Goal: Task Accomplishment & Management: Manage account settings

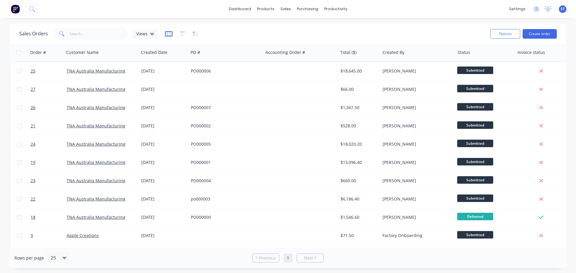
click at [165, 35] on icon "button" at bounding box center [169, 34] width 8 height 6
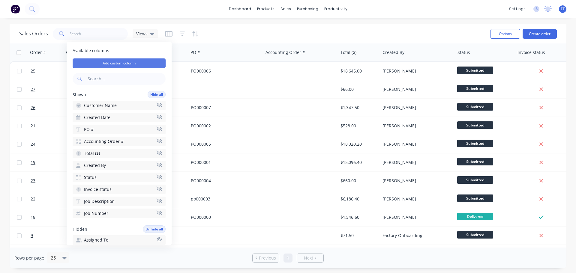
click at [100, 62] on button "Add custom column" at bounding box center [119, 64] width 93 height 10
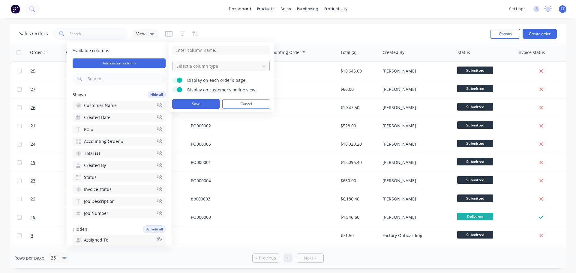
click at [207, 66] on div at bounding box center [216, 66] width 81 height 8
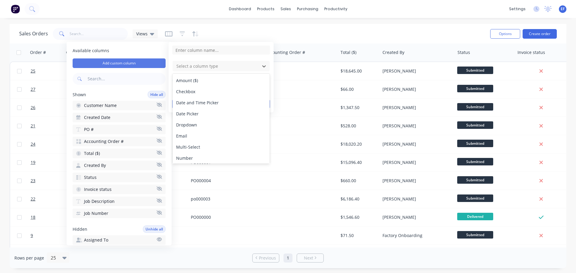
click at [153, 62] on button "Add custom column" at bounding box center [119, 64] width 93 height 10
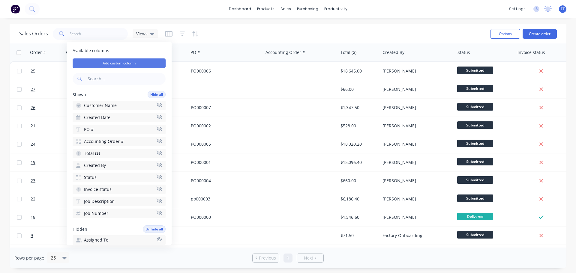
click at [153, 62] on button "Add custom column" at bounding box center [119, 64] width 93 height 10
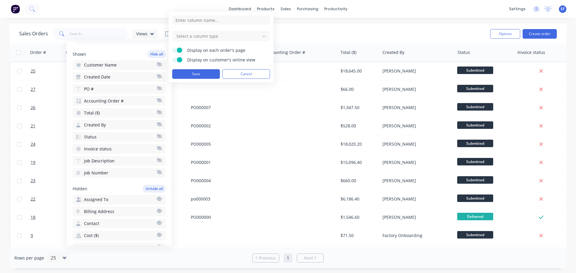
scroll to position [30, 0]
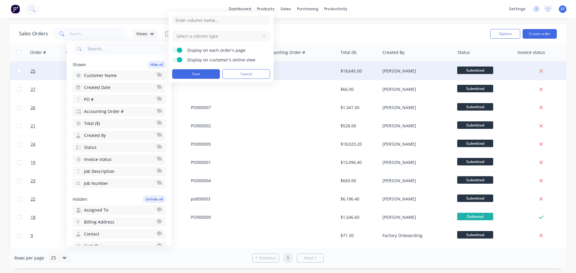
drag, startPoint x: 238, startPoint y: 73, endPoint x: 212, endPoint y: 68, distance: 26.2
click at [237, 73] on button "Cancel" at bounding box center [246, 74] width 48 height 10
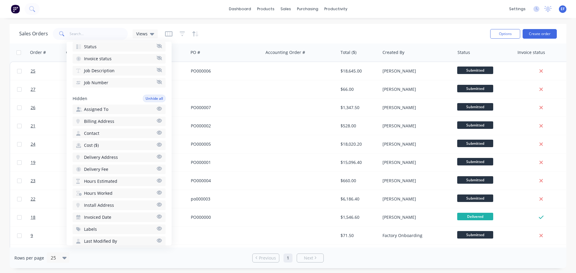
scroll to position [120, 0]
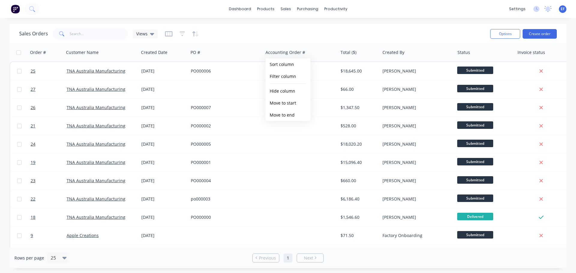
click at [281, 36] on div "Sales Orders Views" at bounding box center [252, 33] width 466 height 15
click at [182, 35] on icon "button" at bounding box center [182, 34] width 5 height 6
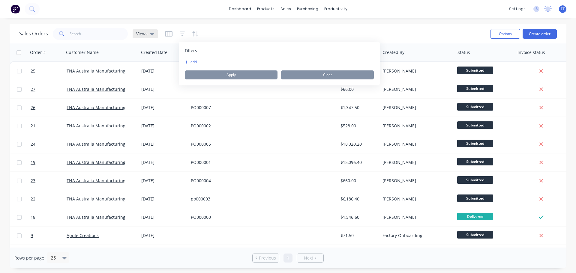
click at [153, 34] on icon at bounding box center [152, 34] width 4 height 7
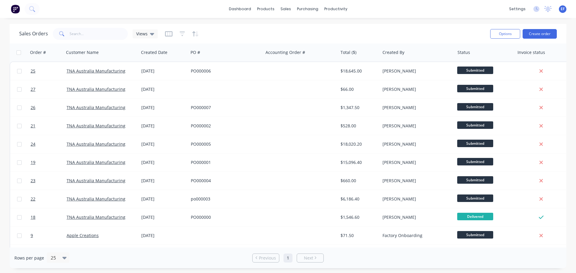
click at [184, 36] on div at bounding box center [182, 34] width 34 height 10
click at [182, 35] on icon "button" at bounding box center [182, 34] width 5 height 6
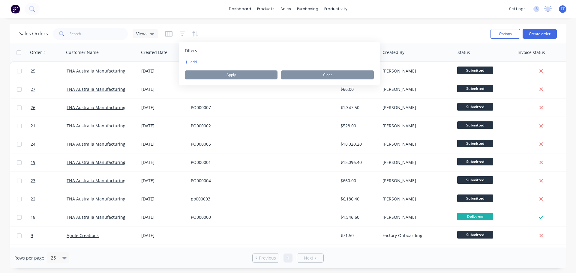
click at [172, 34] on div at bounding box center [182, 34] width 34 height 10
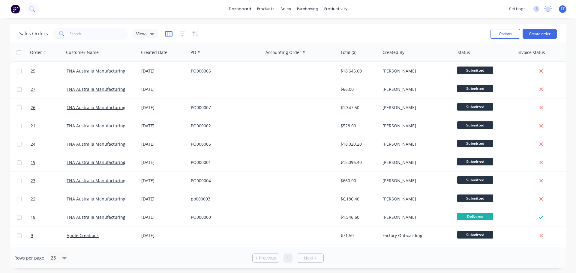
click at [168, 34] on icon "button" at bounding box center [169, 34] width 8 height 6
click at [182, 36] on icon "button" at bounding box center [182, 34] width 5 height 5
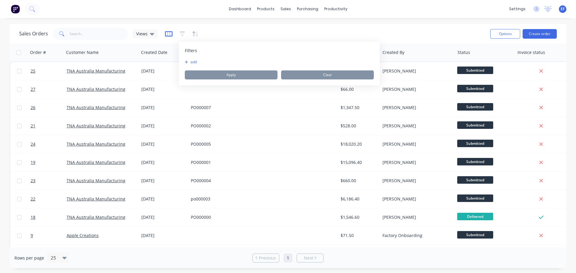
click at [169, 35] on icon "button" at bounding box center [168, 34] width 3 height 4
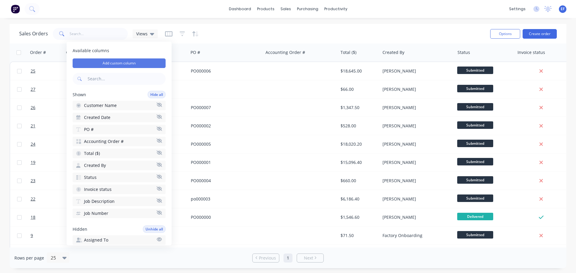
click at [137, 63] on button "Add custom column" at bounding box center [119, 64] width 93 height 10
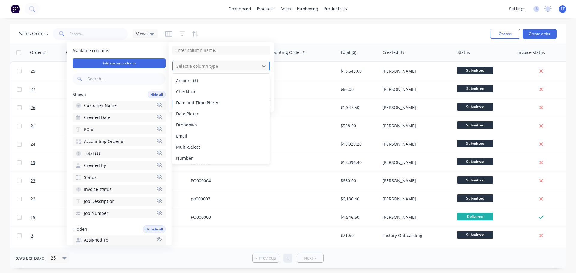
click at [258, 66] on div "Select a column type" at bounding box center [216, 66] width 85 height 10
click at [195, 93] on div "Checkbox" at bounding box center [221, 91] width 97 height 11
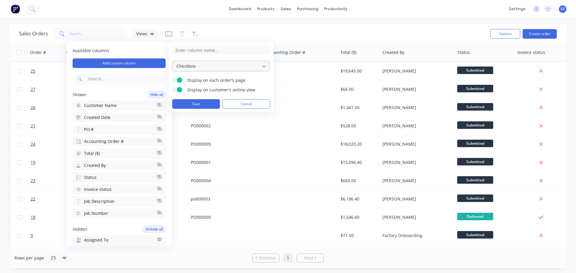
click at [260, 64] on div at bounding box center [264, 66] width 11 height 11
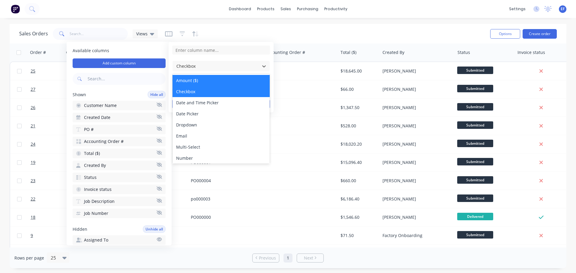
click at [219, 78] on div "Amount ($)" at bounding box center [221, 80] width 97 height 11
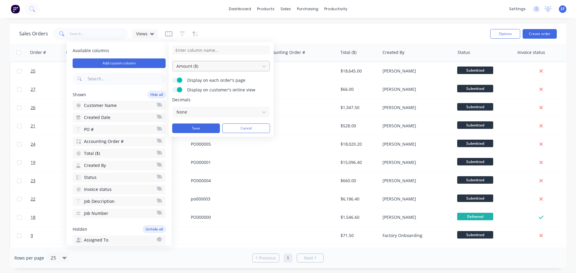
click at [249, 69] on div at bounding box center [216, 66] width 81 height 8
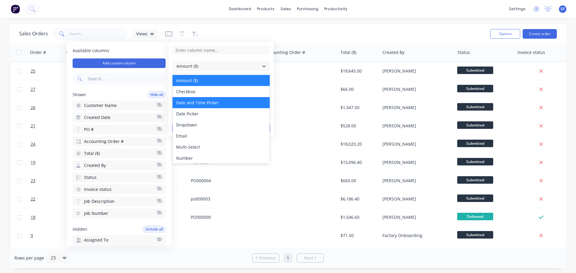
click at [218, 103] on div "Date and Time Picker" at bounding box center [221, 102] width 97 height 11
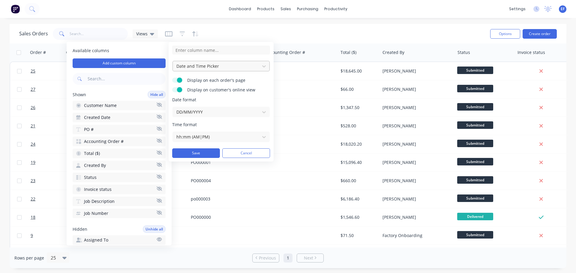
click at [233, 63] on div at bounding box center [216, 66] width 81 height 8
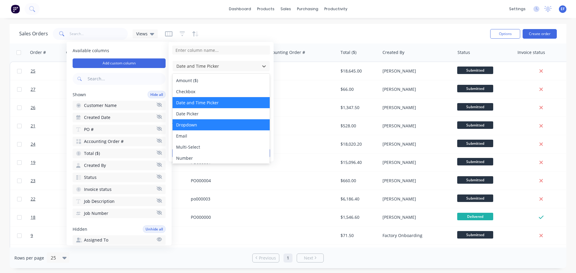
click at [214, 122] on div "Dropdown" at bounding box center [221, 124] width 97 height 11
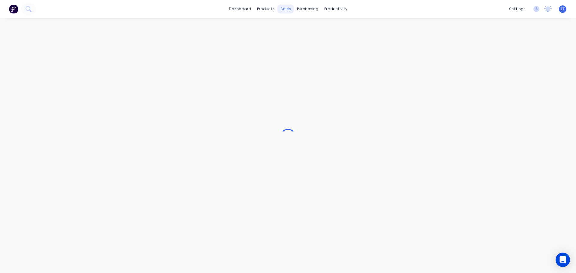
click at [284, 10] on div "sales" at bounding box center [286, 9] width 17 height 9
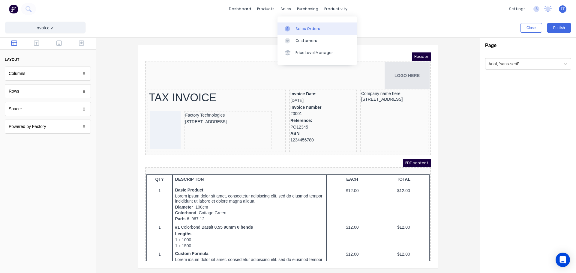
click at [293, 30] on div at bounding box center [289, 28] width 9 height 5
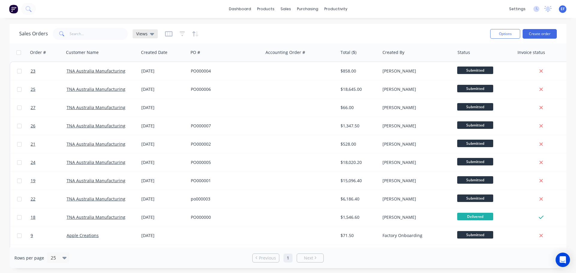
click at [152, 35] on icon at bounding box center [152, 34] width 4 height 2
click at [288, 34] on div "Sales Orders Views" at bounding box center [252, 33] width 466 height 15
click at [153, 34] on icon at bounding box center [152, 34] width 4 height 2
click at [236, 31] on div "Sales Orders Views" at bounding box center [252, 33] width 466 height 15
click at [299, 27] on div "Sales Orders" at bounding box center [308, 28] width 25 height 5
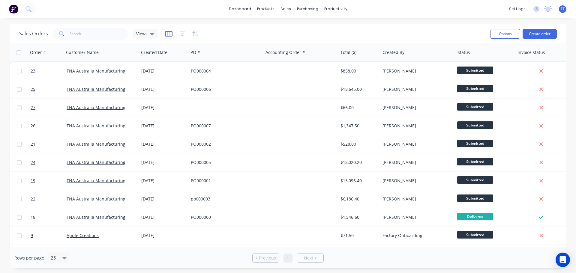
click at [170, 36] on icon "button" at bounding box center [169, 33] width 8 height 5
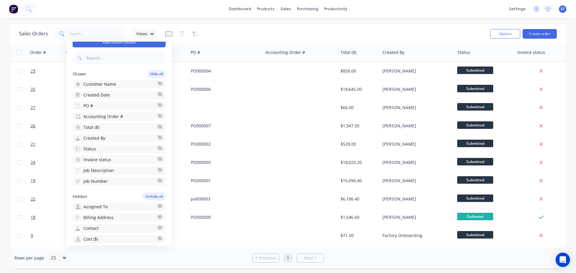
scroll to position [60, 0]
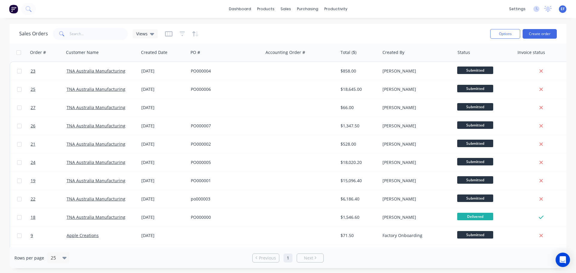
click at [274, 30] on div "Sales Orders Views" at bounding box center [252, 33] width 466 height 15
click at [171, 33] on icon "button" at bounding box center [169, 34] width 8 height 6
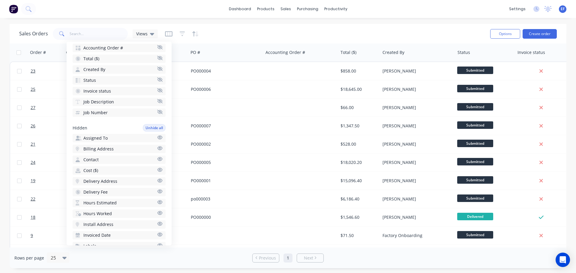
scroll to position [90, 0]
click at [157, 136] on icon "button" at bounding box center [159, 137] width 5 height 5
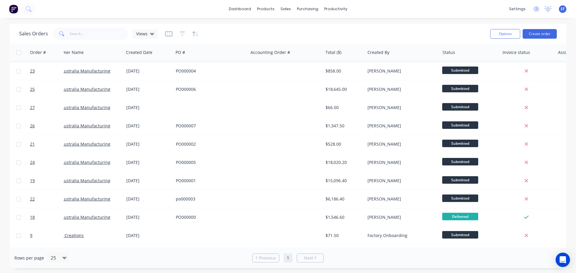
scroll to position [0, 0]
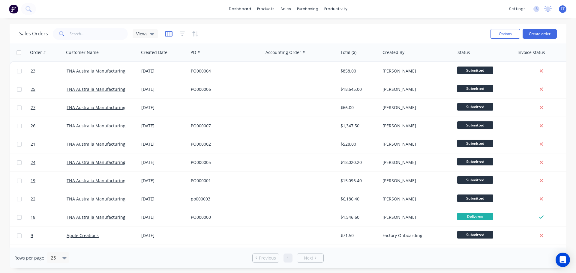
click at [169, 35] on icon "button" at bounding box center [168, 34] width 3 height 4
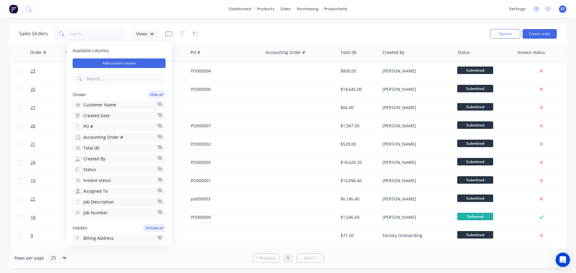
click at [157, 190] on icon "button" at bounding box center [159, 190] width 5 height 5
click at [94, 79] on input "text" at bounding box center [125, 79] width 79 height 12
click at [278, 33] on div "Sales Orders Views" at bounding box center [252, 33] width 466 height 15
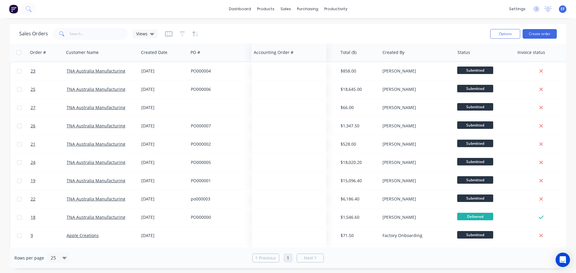
drag, startPoint x: 303, startPoint y: 54, endPoint x: 291, endPoint y: 60, distance: 13.2
click at [291, 60] on div "Accounting Order #" at bounding box center [288, 53] width 75 height 18
click at [301, 30] on div "Sales Orders" at bounding box center [308, 28] width 25 height 5
click at [406, 32] on div "Sales Orders Views" at bounding box center [252, 33] width 466 height 15
click at [148, 34] on div "Views" at bounding box center [145, 33] width 18 height 5
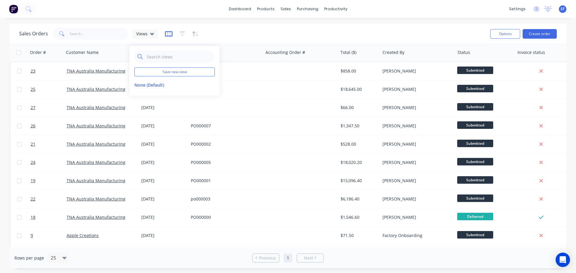
click at [169, 33] on icon "button" at bounding box center [168, 34] width 3 height 4
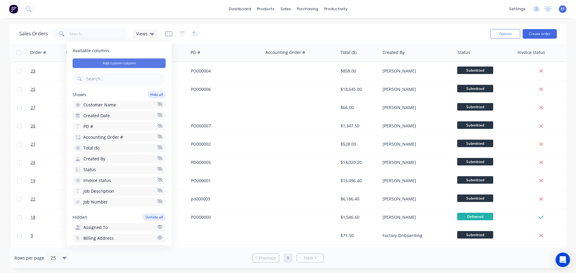
click at [139, 61] on button "Add custom column" at bounding box center [119, 64] width 93 height 10
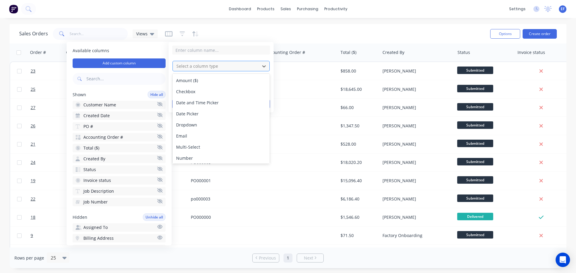
click at [195, 65] on div at bounding box center [216, 66] width 81 height 8
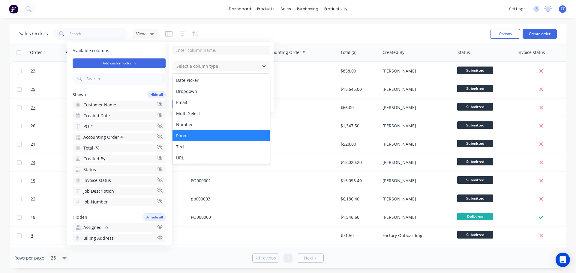
scroll to position [35, 0]
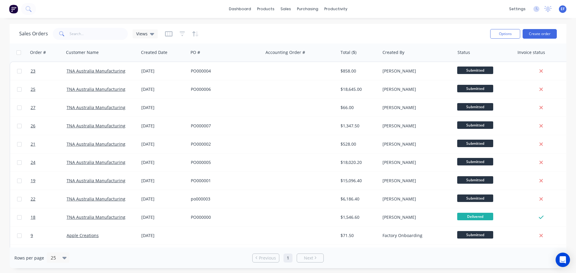
click at [278, 32] on div "Sales Orders Views" at bounding box center [252, 33] width 466 height 15
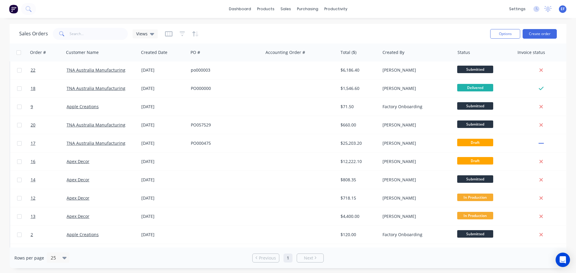
scroll to position [120, 0]
